Goal: Task Accomplishment & Management: Manage account settings

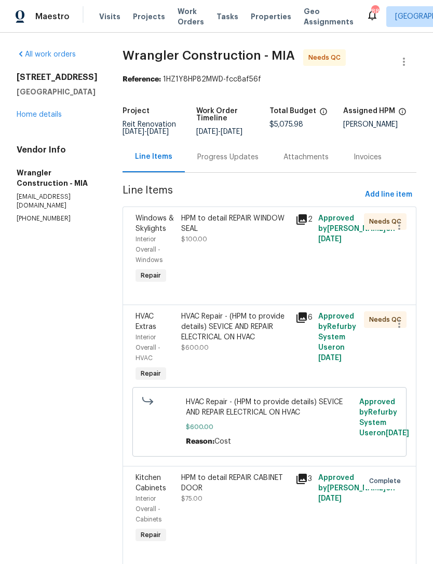
click at [212, 245] on div "HPM to detail REPAIR WINDOW SEAL $100.00" at bounding box center [235, 249] width 114 height 79
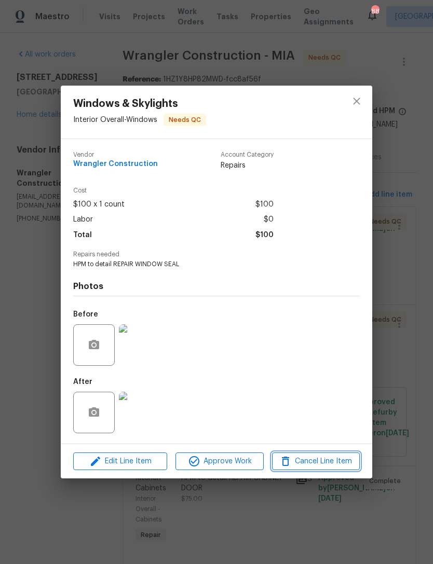
click at [330, 462] on span "Cancel Line Item" at bounding box center [315, 461] width 81 height 13
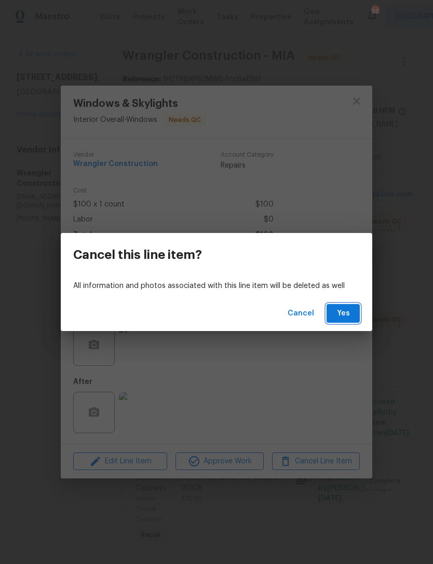
click at [344, 306] on button "Yes" at bounding box center [342, 313] width 33 height 19
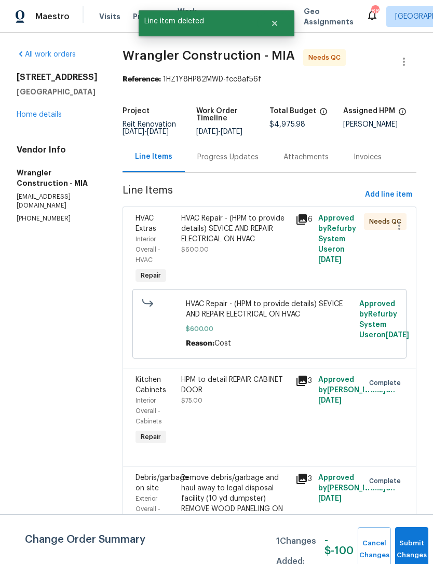
click at [221, 241] on div "HVAC Repair - (HPM to provide details) SEVICE AND REPAIR ELECTRICAL ON HVAC" at bounding box center [235, 228] width 108 height 31
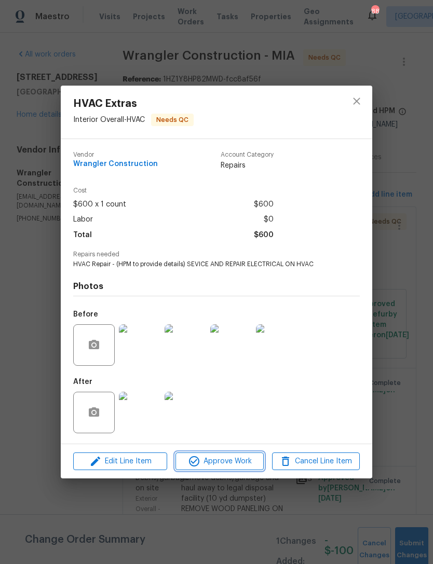
click at [233, 455] on button "Approve Work" at bounding box center [219, 462] width 88 height 18
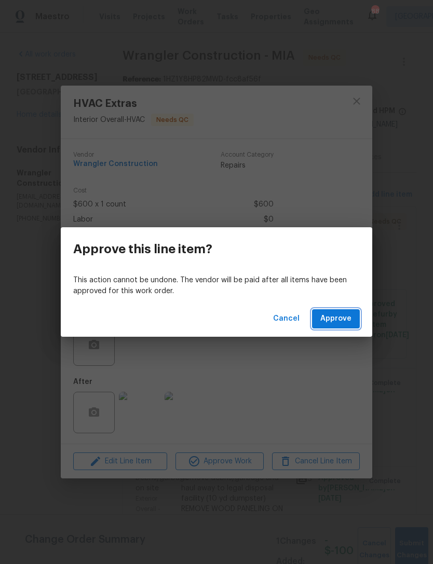
click at [336, 314] on span "Approve" at bounding box center [335, 318] width 31 height 13
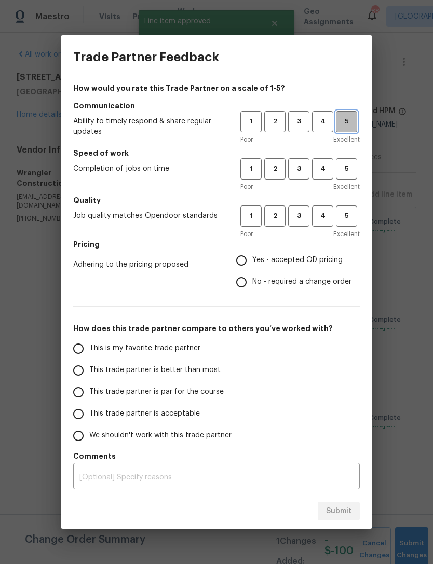
click at [344, 118] on span "5" at bounding box center [346, 122] width 19 height 12
click at [352, 166] on span "5" at bounding box center [346, 169] width 19 height 12
click at [353, 219] on span "5" at bounding box center [346, 216] width 19 height 12
click at [242, 255] on input "Yes - accepted OD pricing" at bounding box center [241, 261] width 22 height 22
radio input "true"
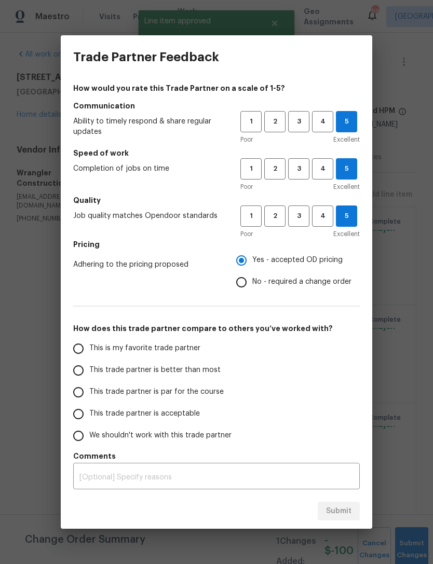
click at [76, 344] on input "This is my favorite trade partner" at bounding box center [78, 349] width 22 height 22
click at [334, 510] on span "Submit" at bounding box center [338, 511] width 25 height 13
radio input "true"
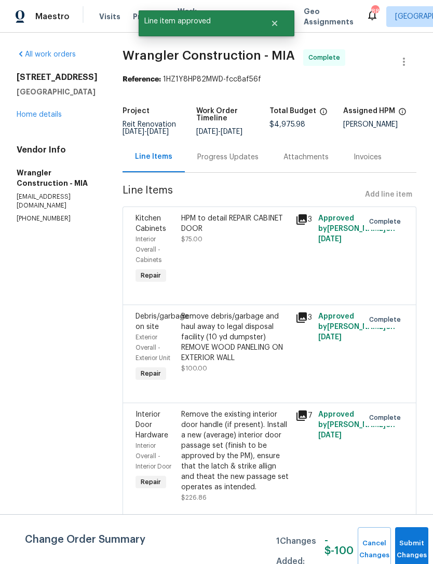
radio input "false"
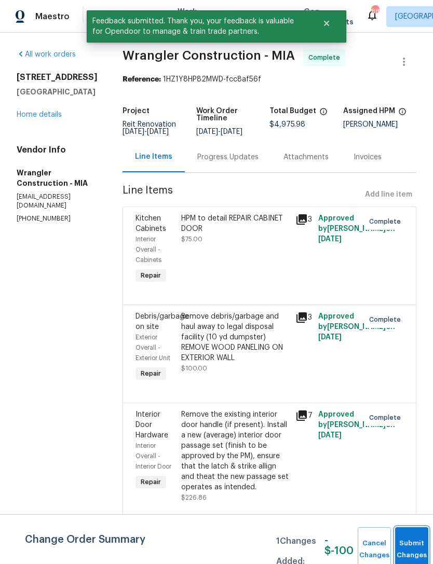
click at [404, 543] on button "Submit Changes" at bounding box center [411, 549] width 33 height 45
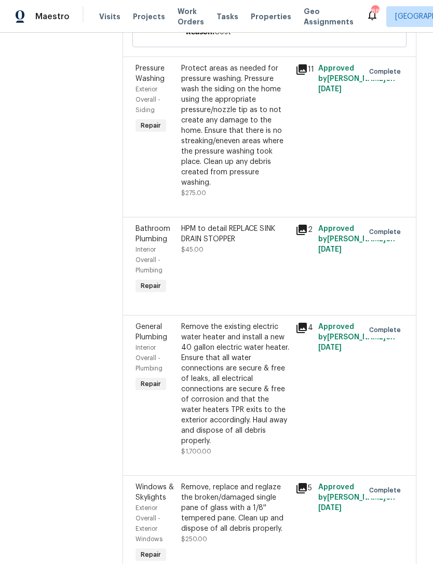
scroll to position [1132, 0]
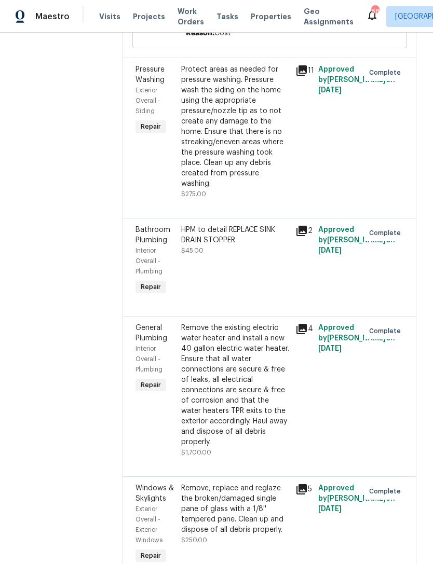
click at [231, 323] on div "Remove the existing electric water heater and install a new 40 gallon electric …" at bounding box center [235, 385] width 108 height 125
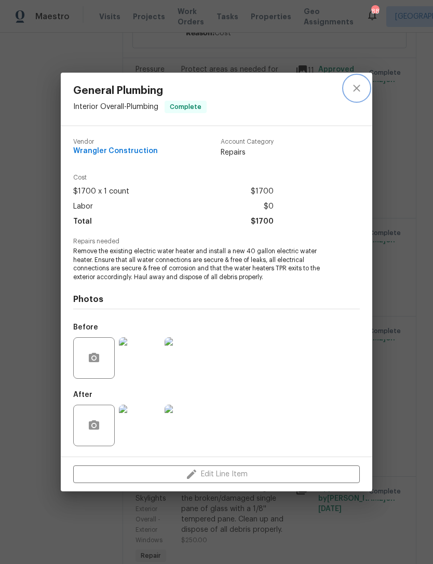
click at [353, 82] on icon "close" at bounding box center [356, 88] width 12 height 12
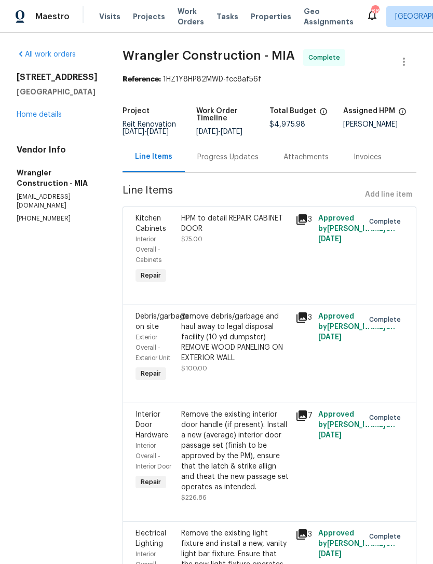
scroll to position [0, 0]
